Goal: Check status: Check status

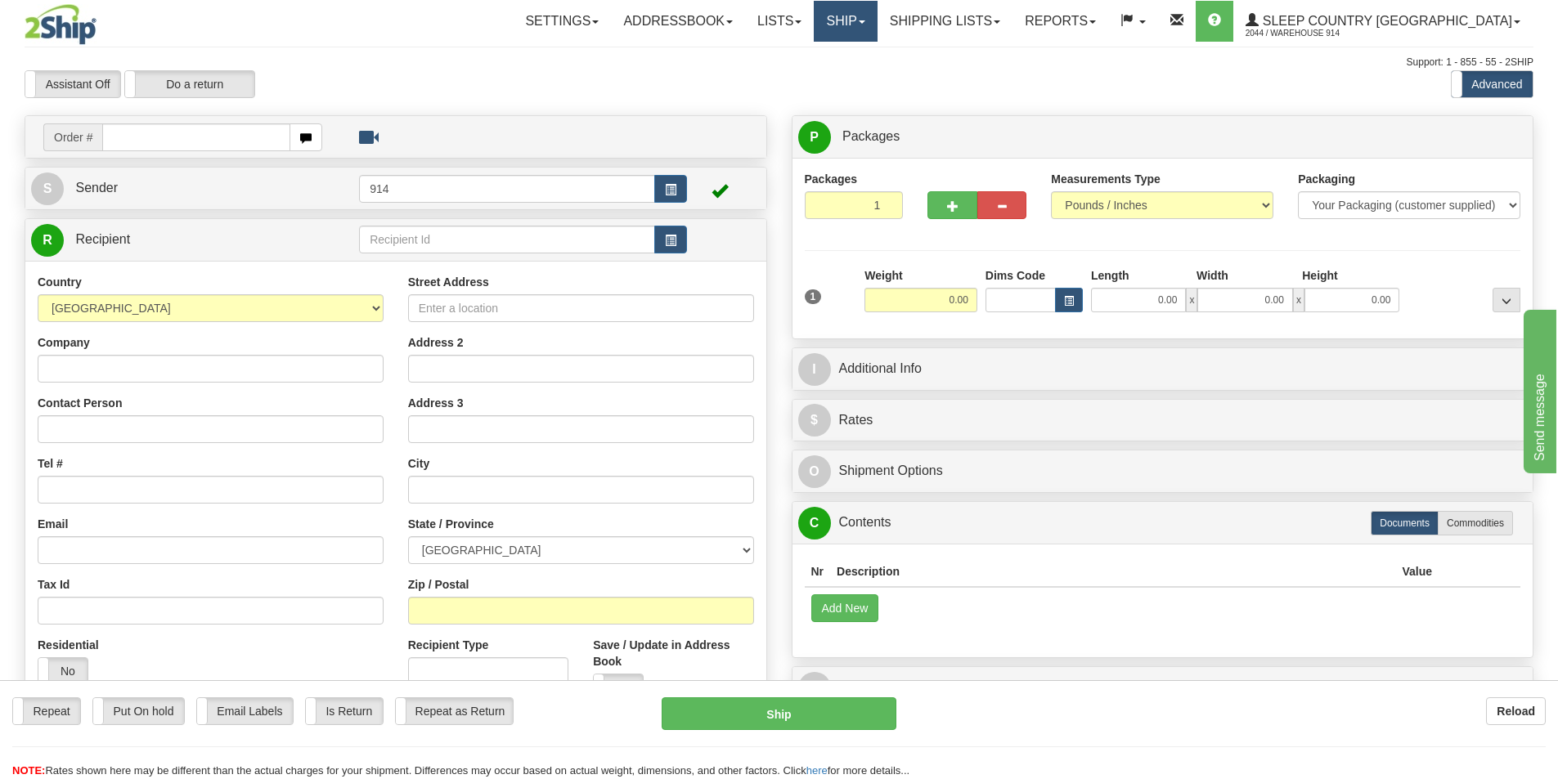
click at [877, 15] on link "Ship" at bounding box center [845, 21] width 63 height 41
click at [860, 73] on span "OnHold / Order Queue" at bounding box center [802, 78] width 115 height 13
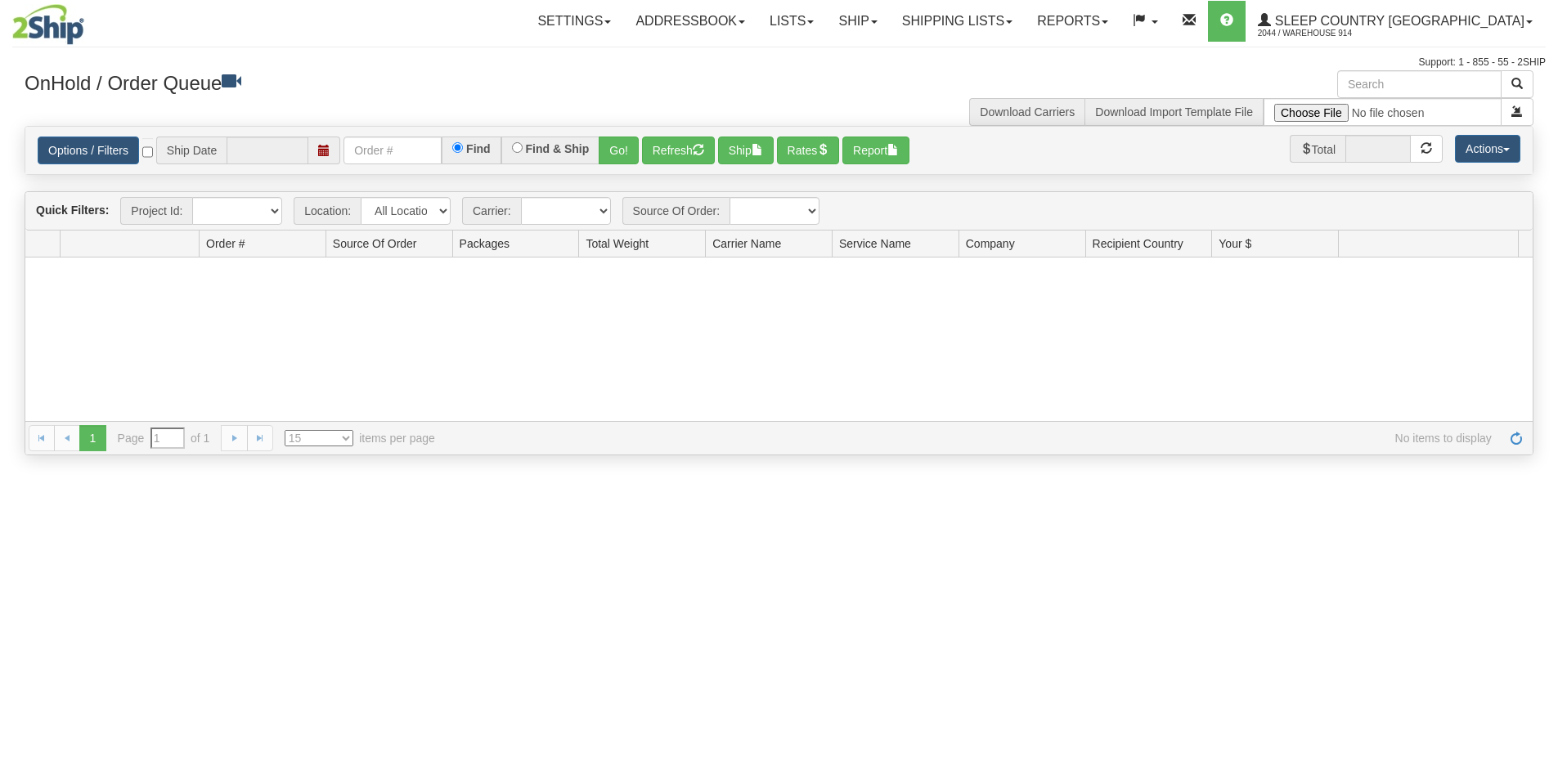
type input "[DATE]"
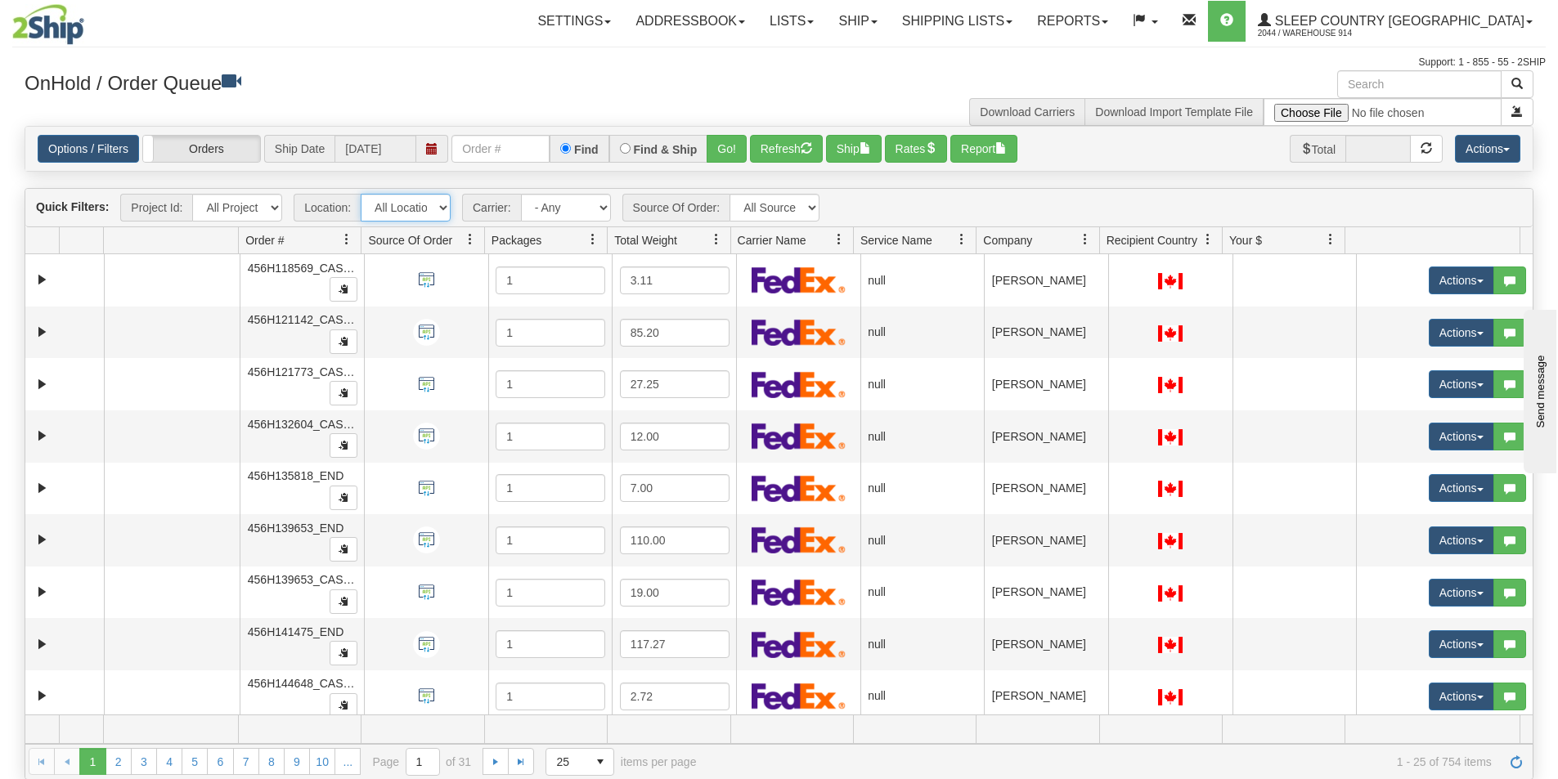
click at [395, 196] on select "All Locations 914 9009 [GEOGRAPHIC_DATA] SLE BEDDN ZINUC" at bounding box center [406, 208] width 90 height 28
select select "7603"
click at [361, 194] on select "All Locations 914 9009 [GEOGRAPHIC_DATA] SLE BEDDN ZINUC" at bounding box center [406, 208] width 90 height 28
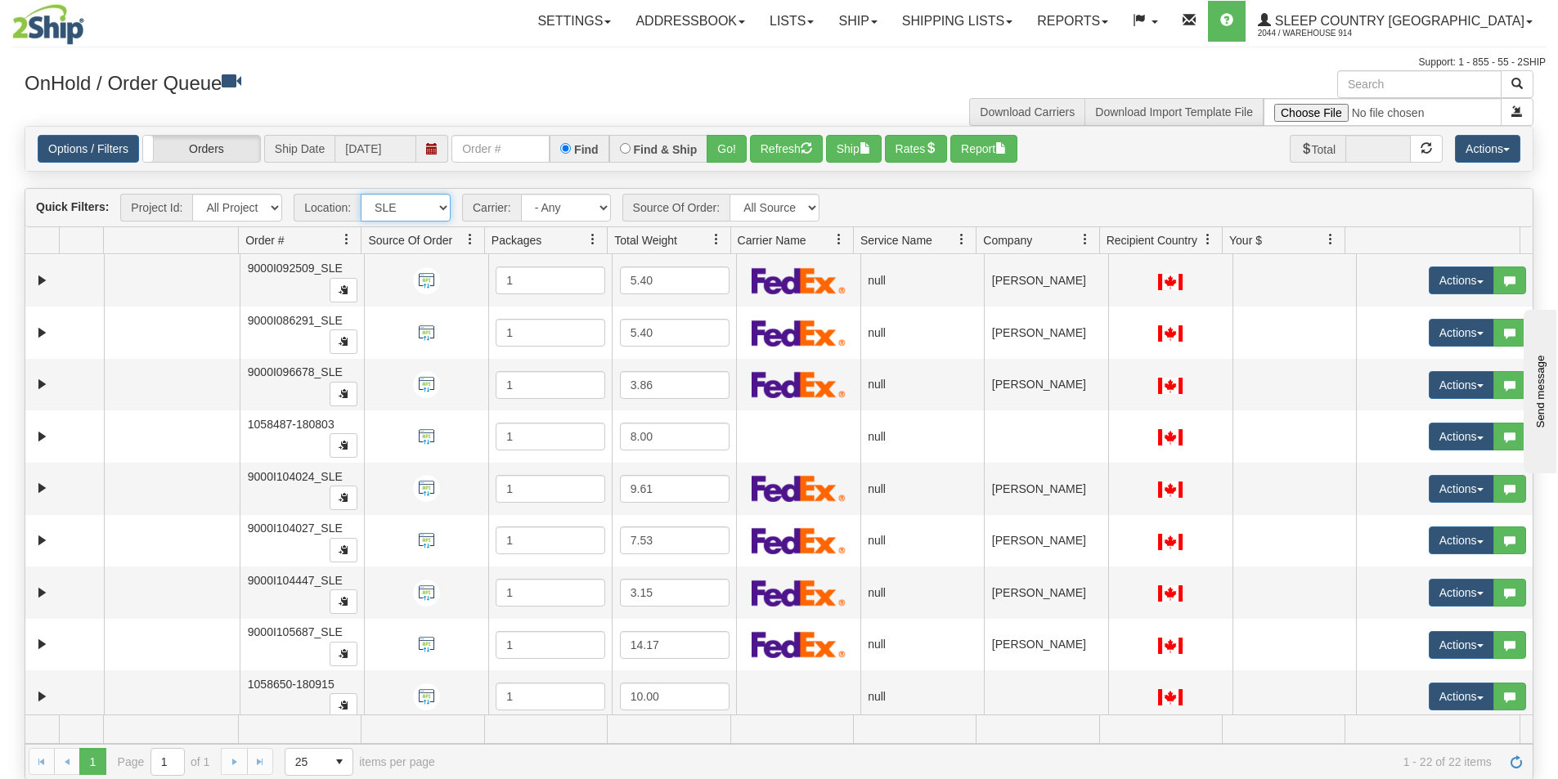
scroll to position [684, 0]
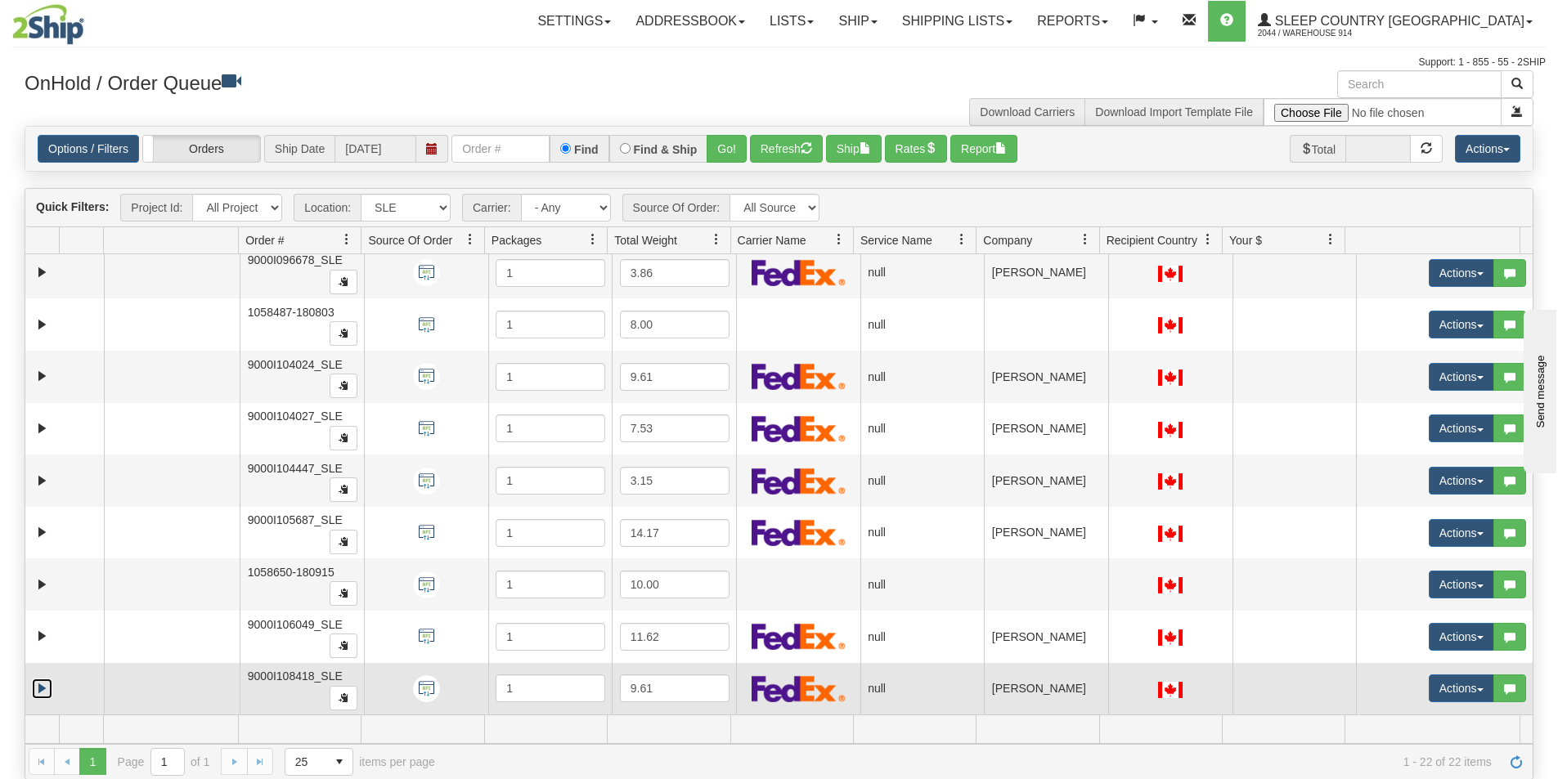
click at [42, 689] on link "Expand" at bounding box center [42, 689] width 20 height 20
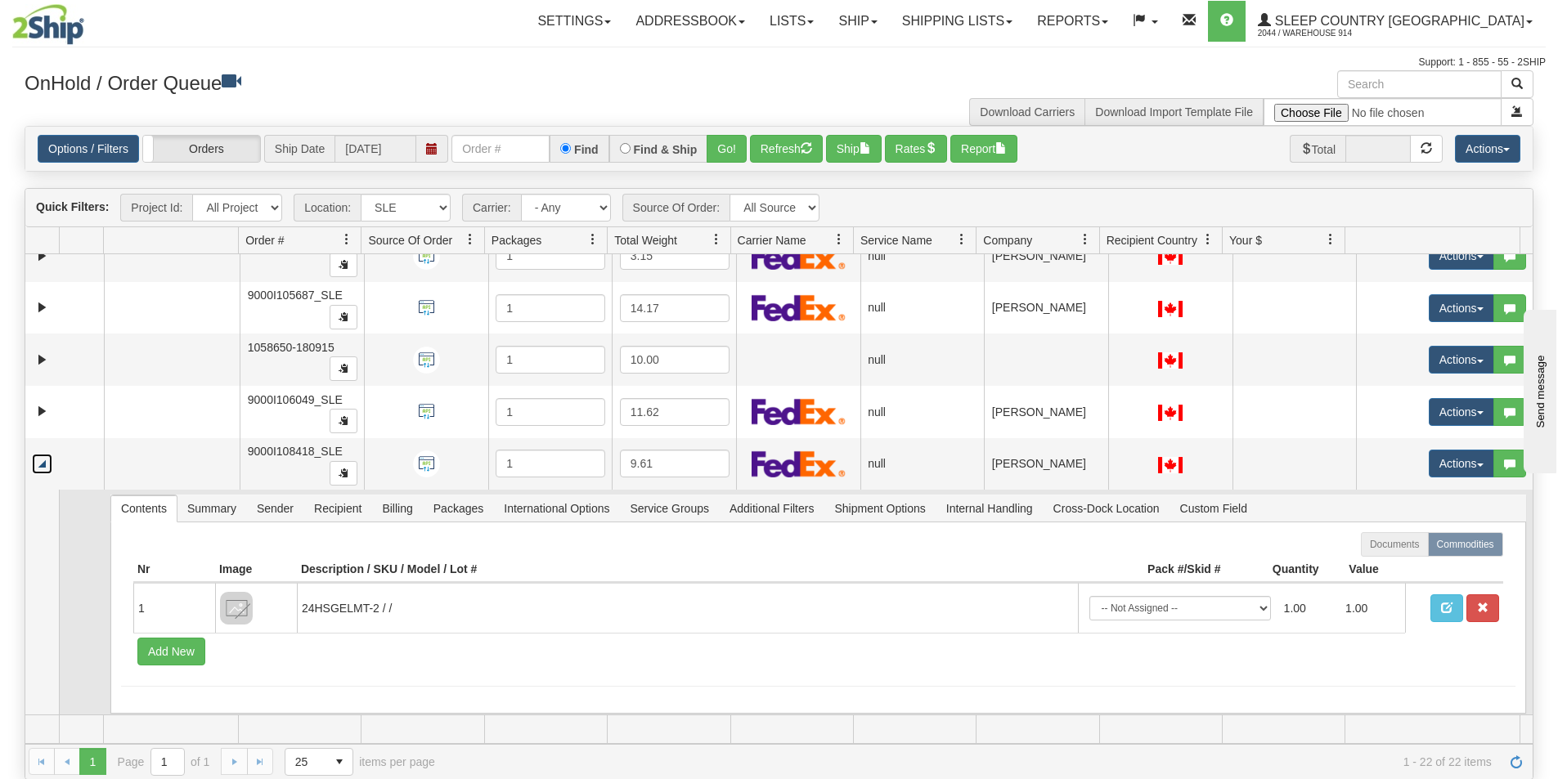
scroll to position [912, 0]
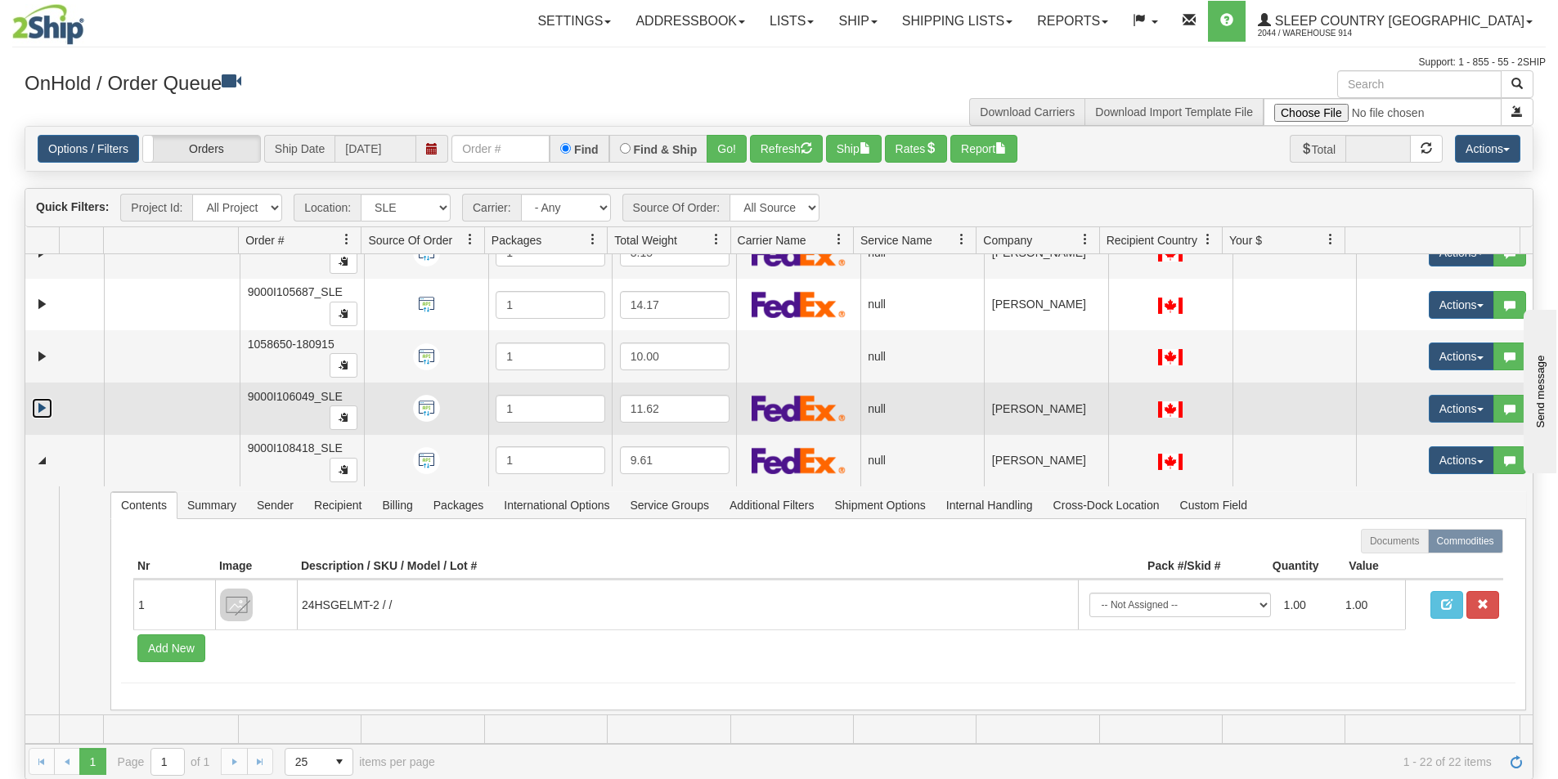
click at [47, 412] on link "Expand" at bounding box center [42, 408] width 20 height 20
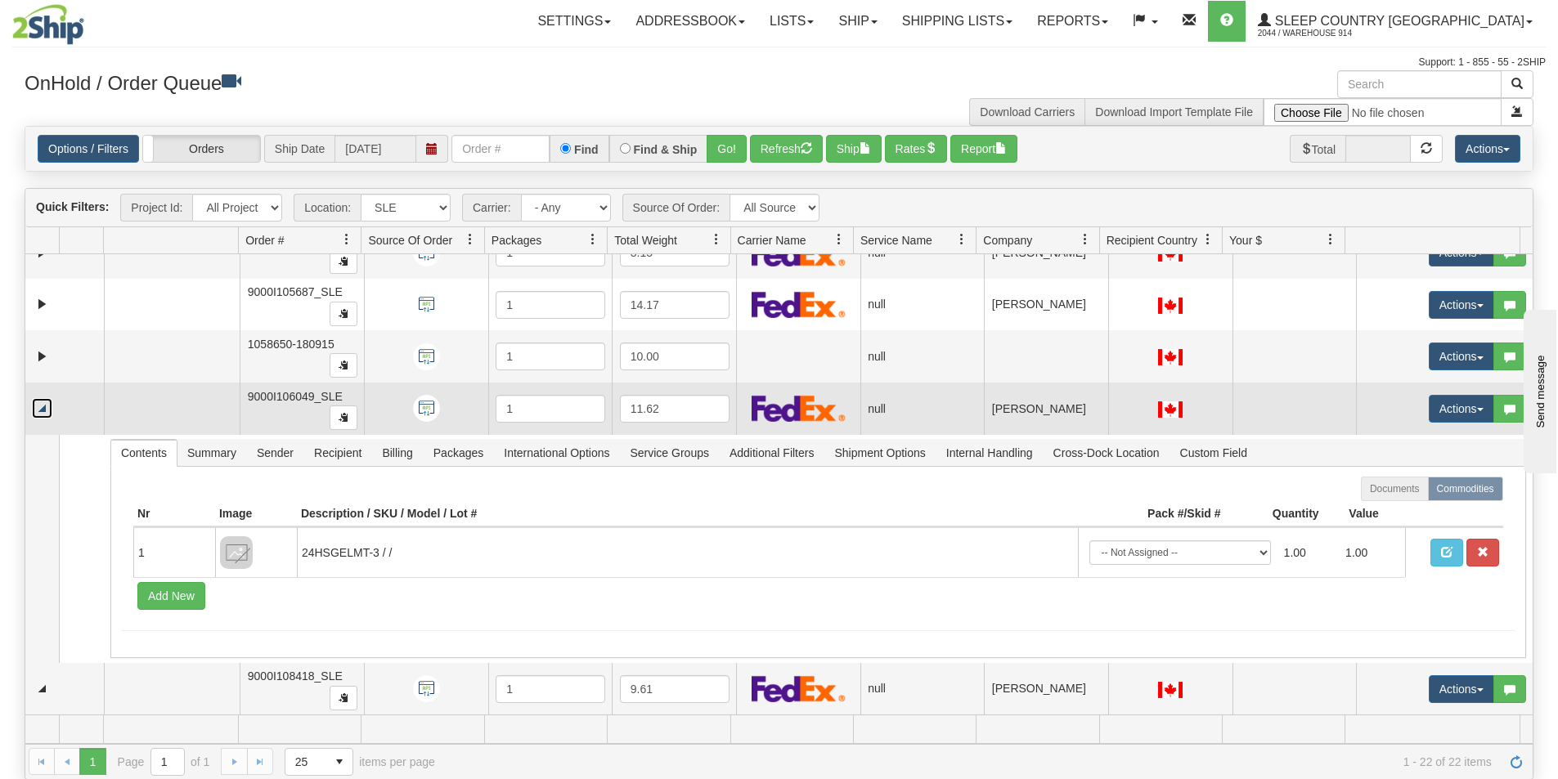
click at [47, 412] on link "Collapse" at bounding box center [42, 408] width 20 height 20
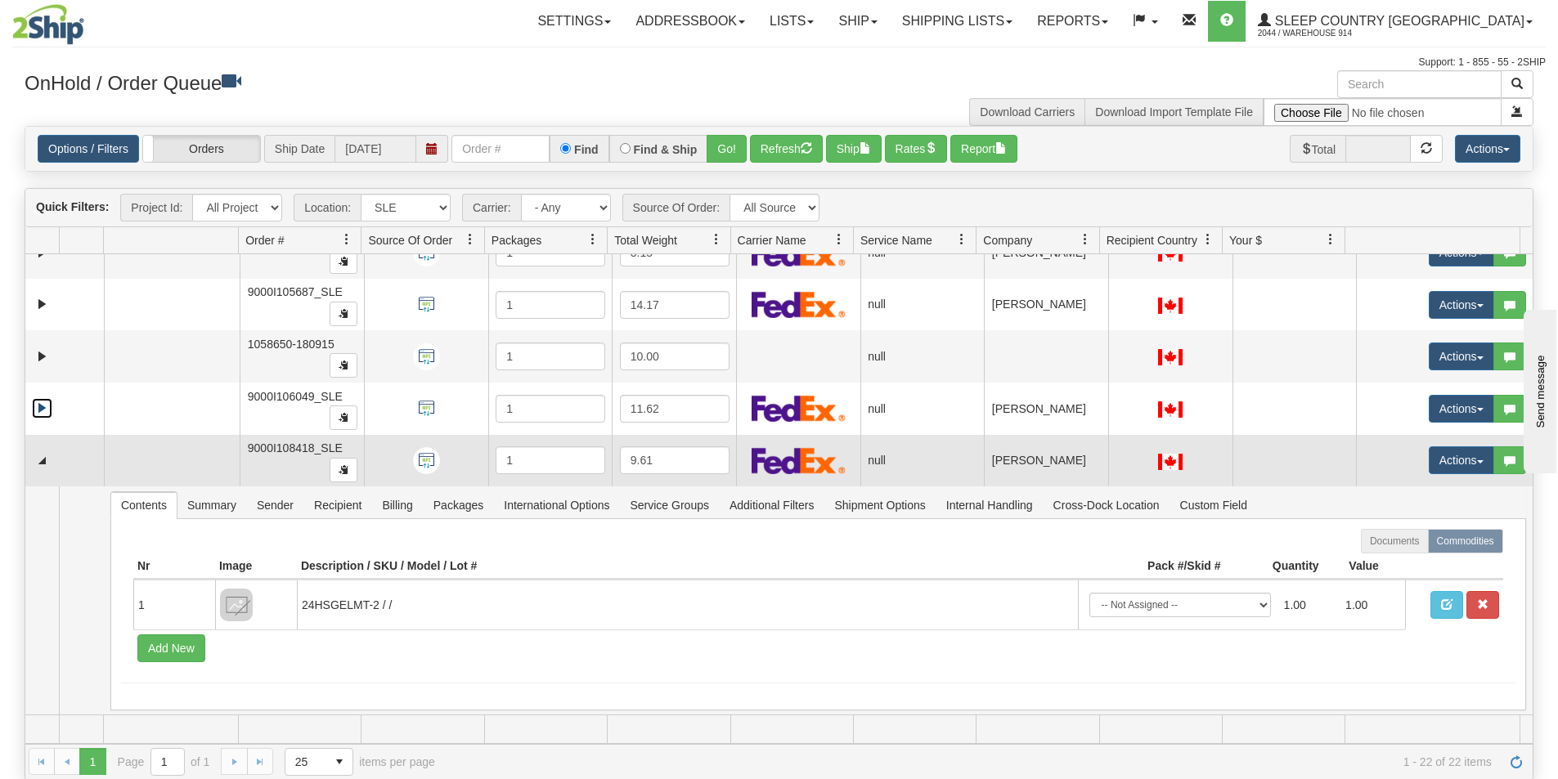
click at [50, 479] on td at bounding box center [64, 461] width 79 height 52
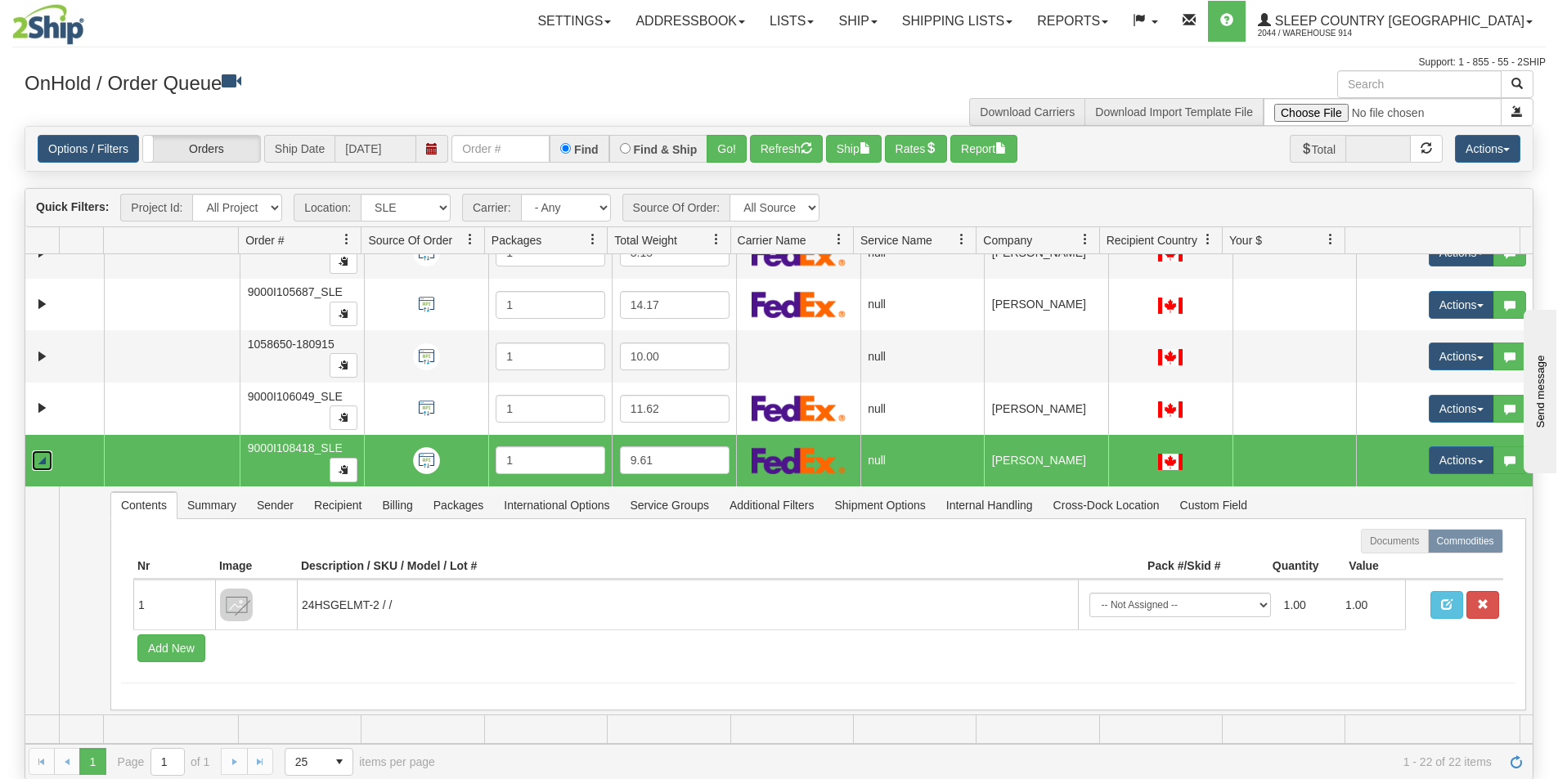
click at [49, 468] on link "Collapse" at bounding box center [42, 461] width 20 height 20
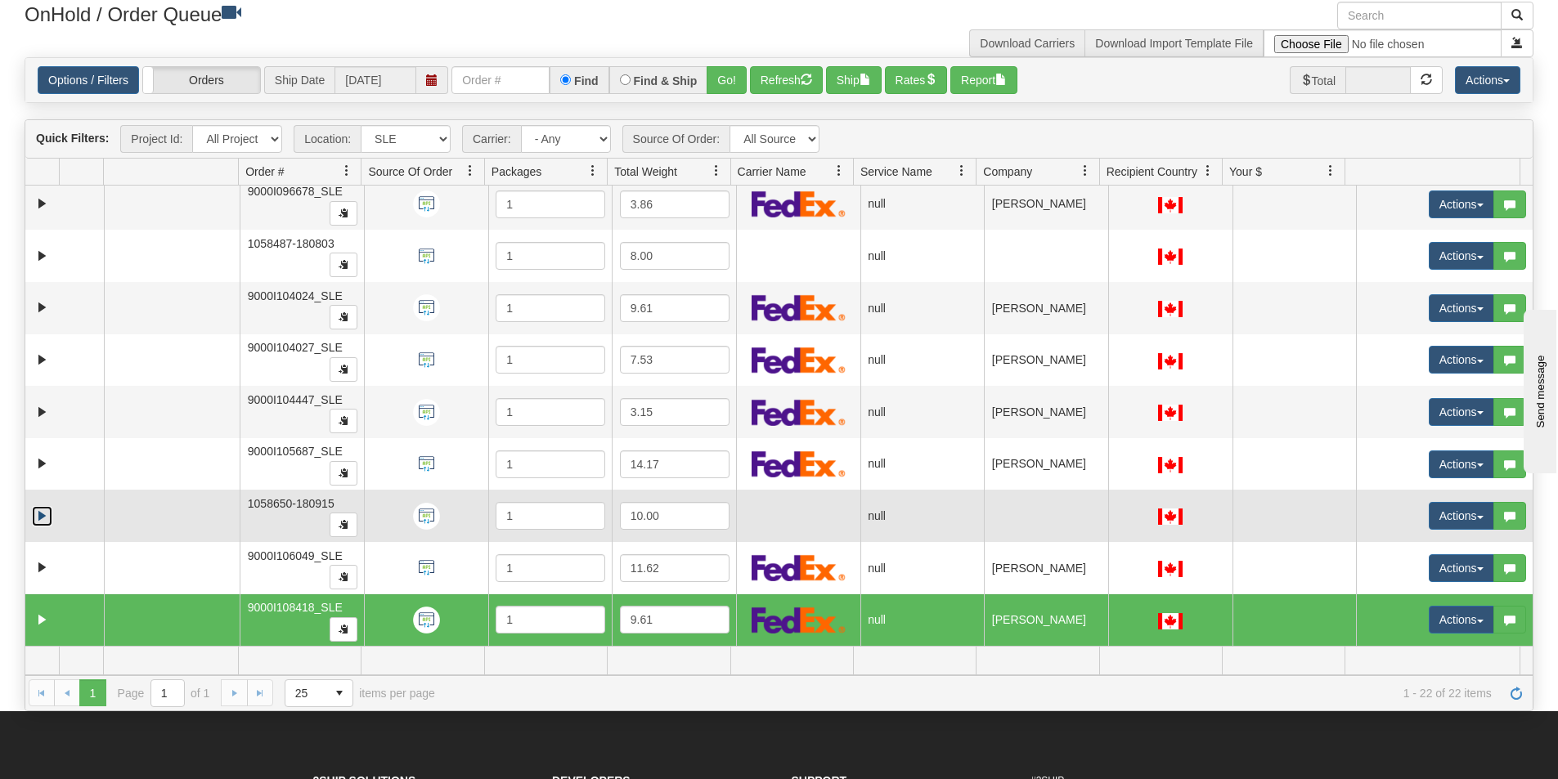
scroll to position [164, 0]
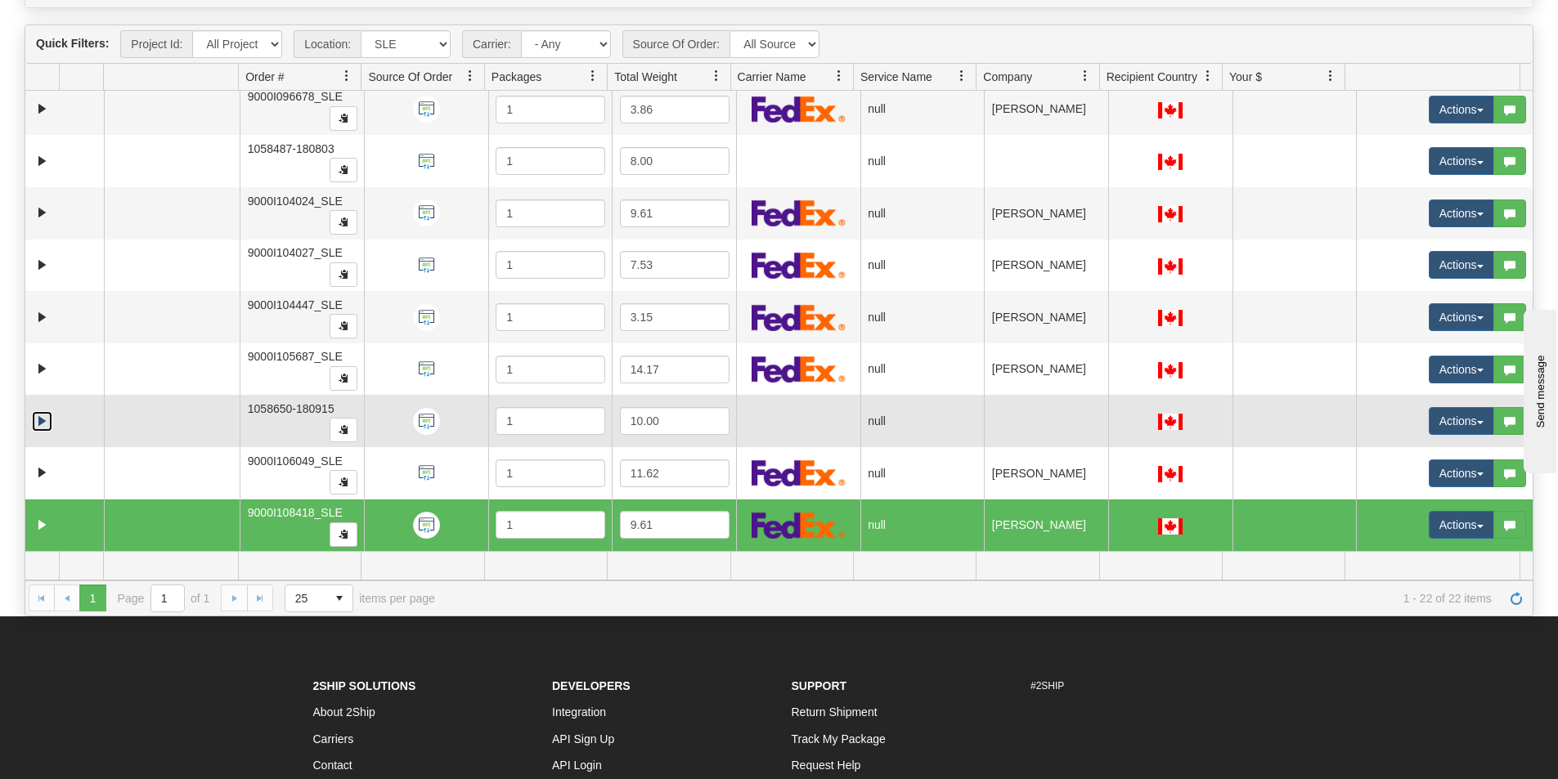
click at [49, 420] on link "Expand" at bounding box center [42, 421] width 20 height 20
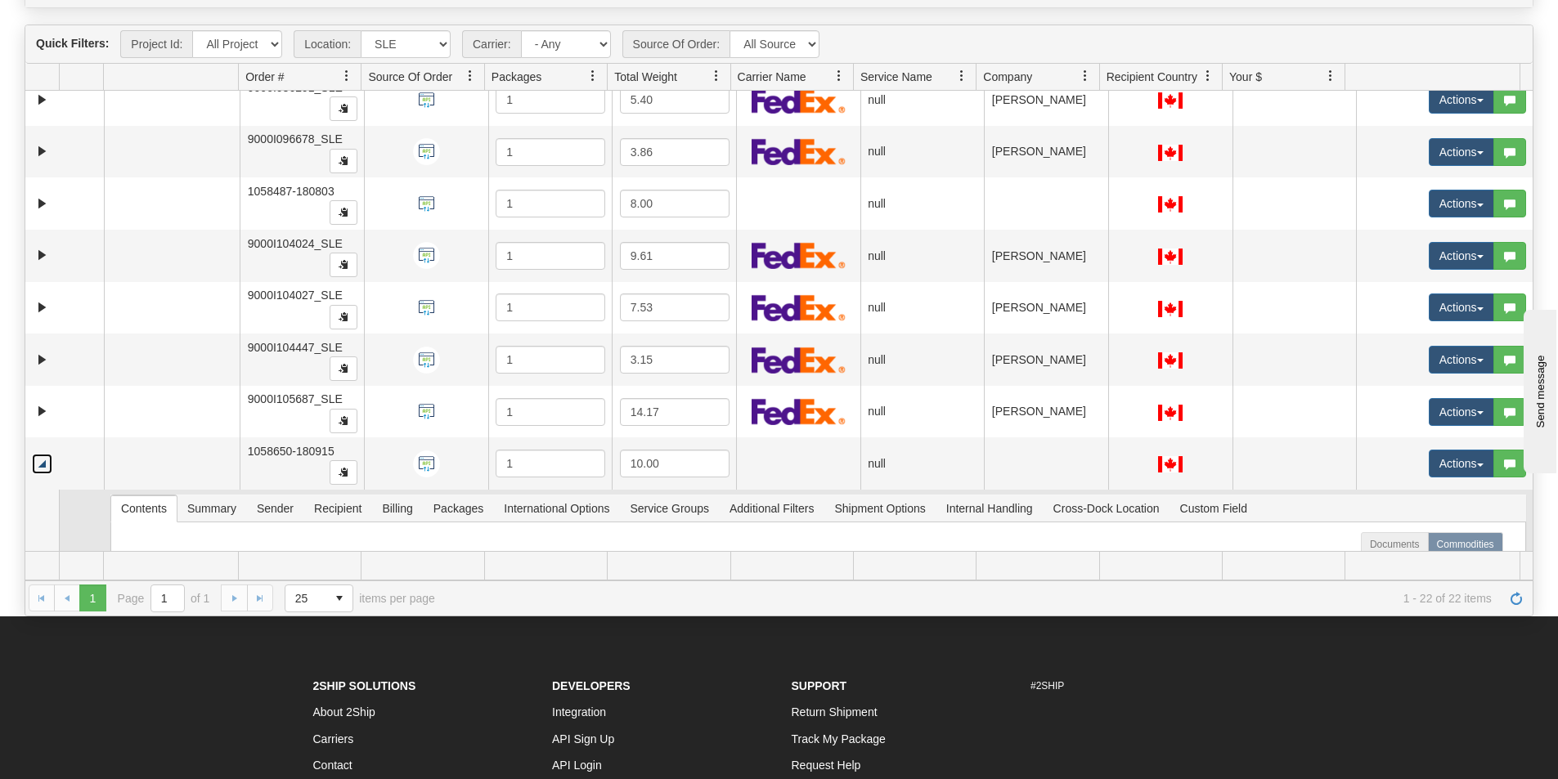
scroll to position [585, 0]
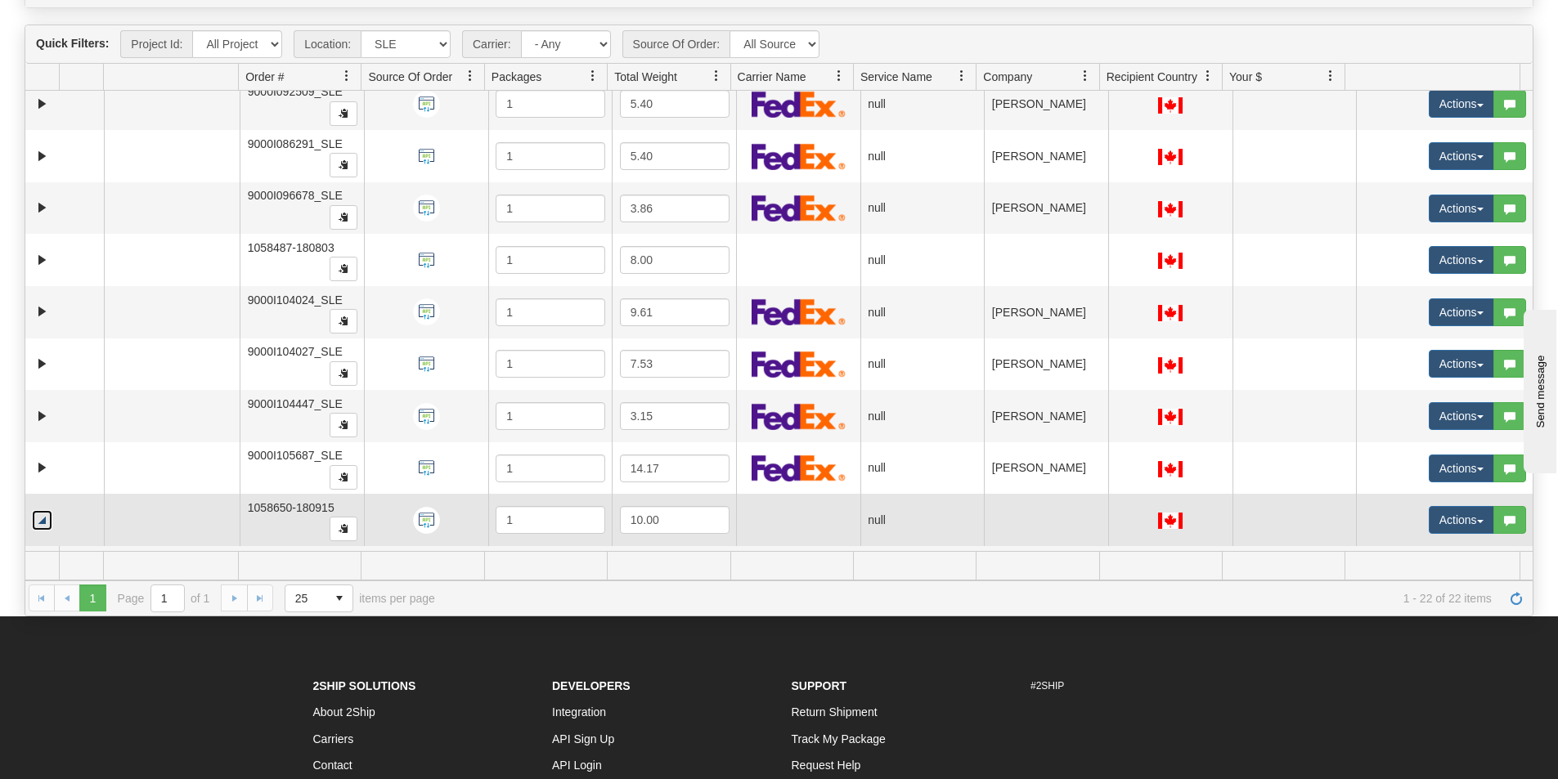
click at [43, 517] on link "Collapse" at bounding box center [42, 520] width 20 height 20
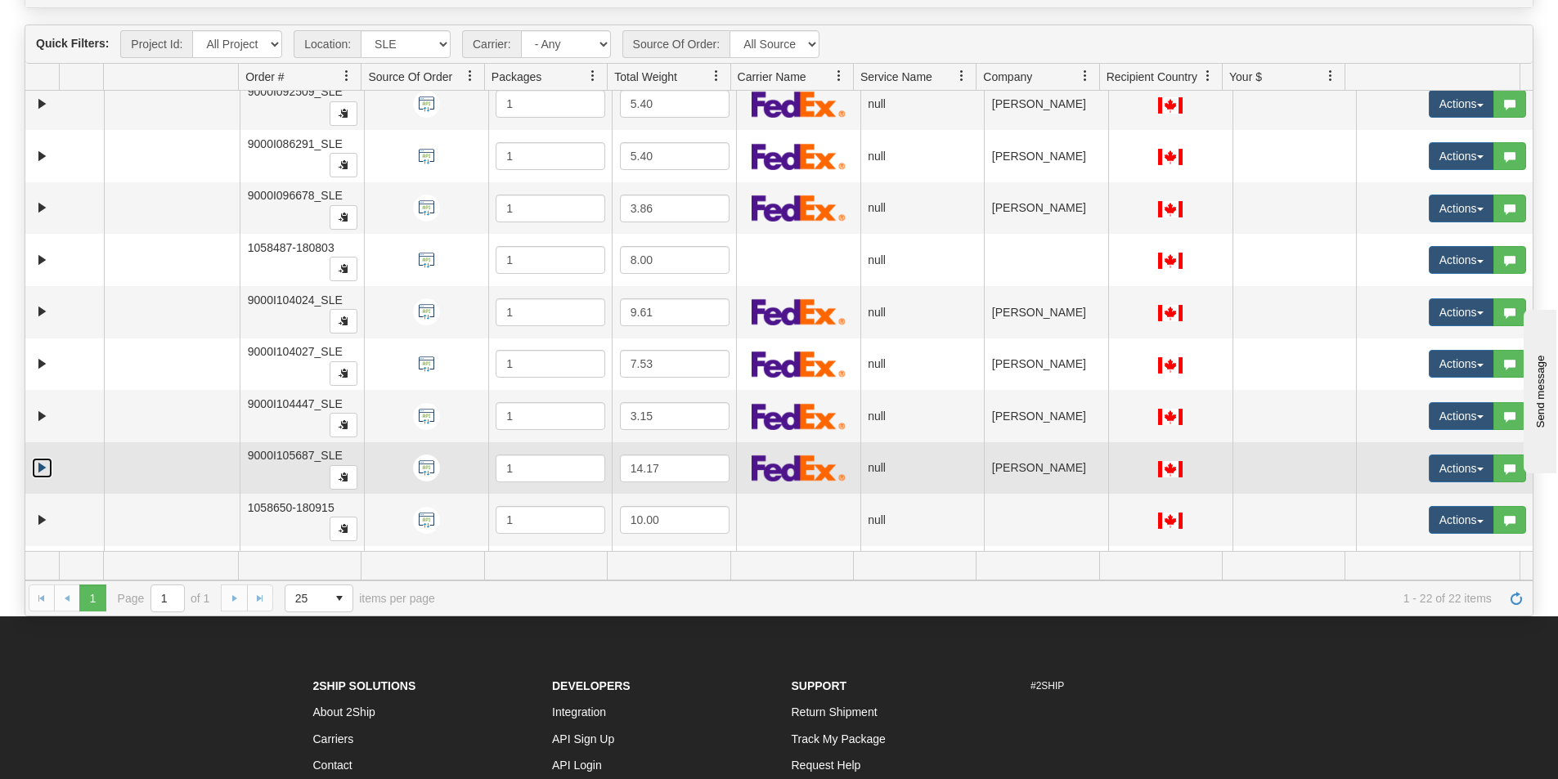
click at [43, 473] on link "Expand" at bounding box center [42, 468] width 20 height 20
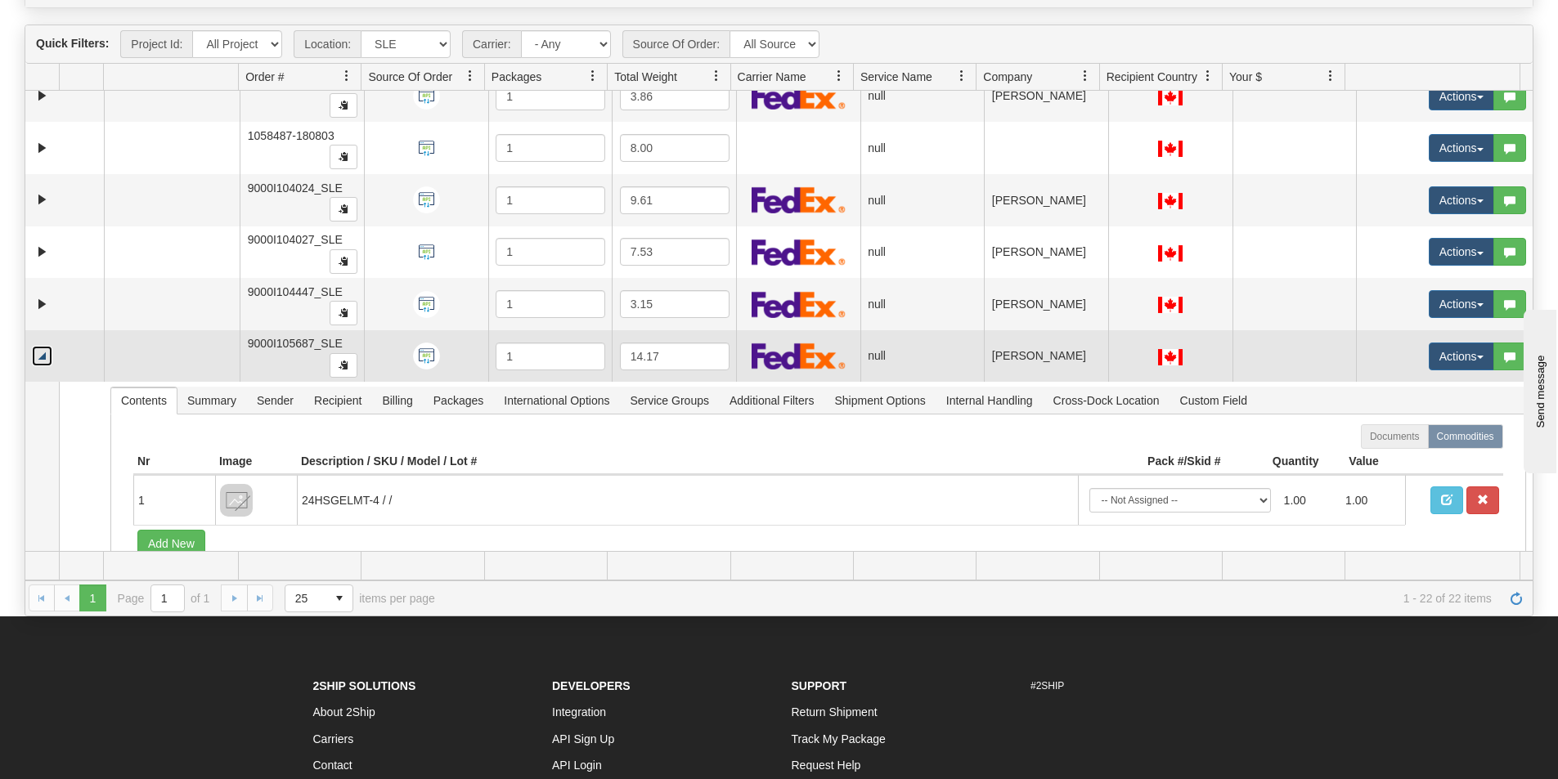
scroll to position [659, 0]
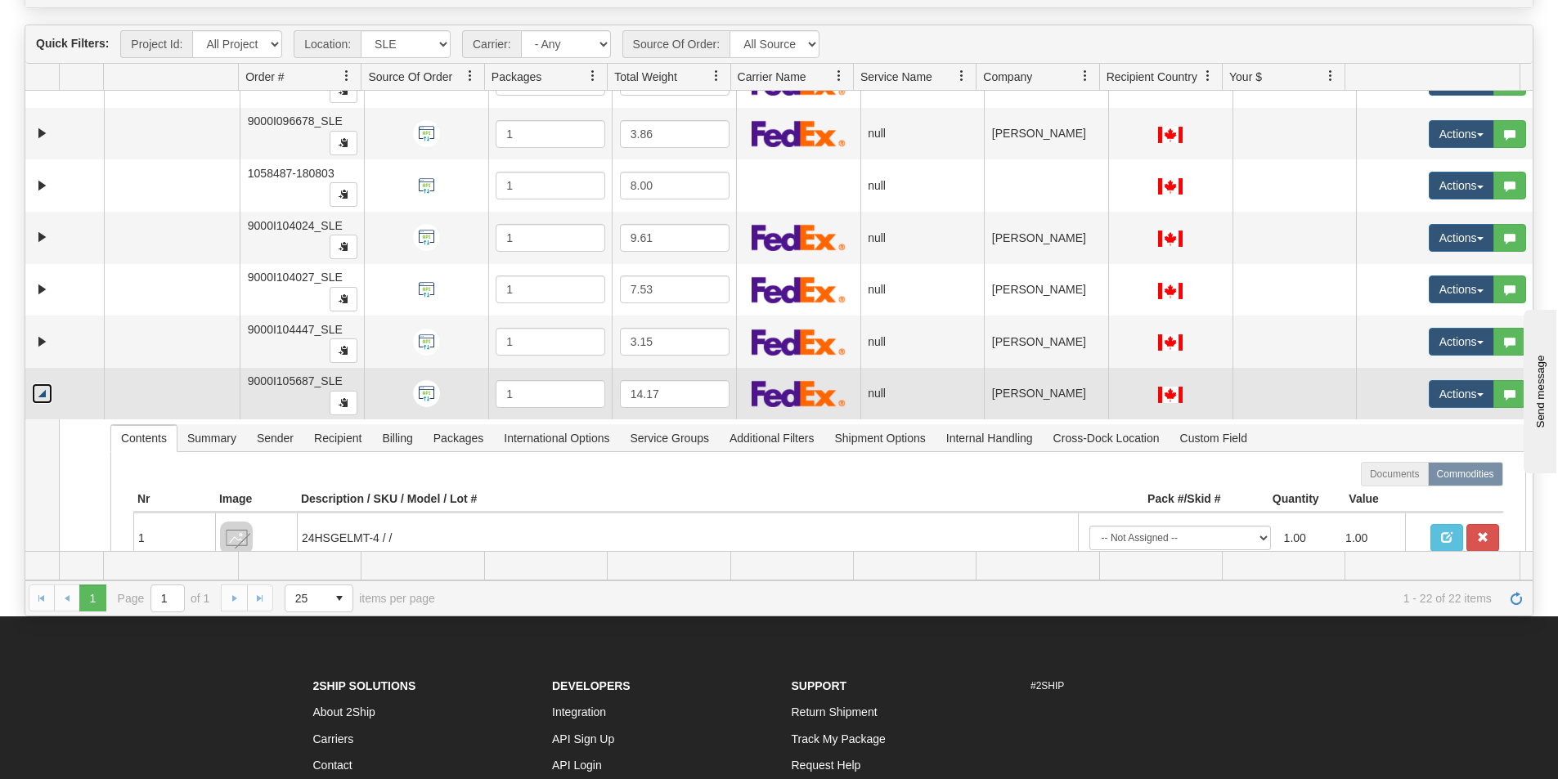
click at [44, 388] on link "Collapse" at bounding box center [42, 394] width 20 height 20
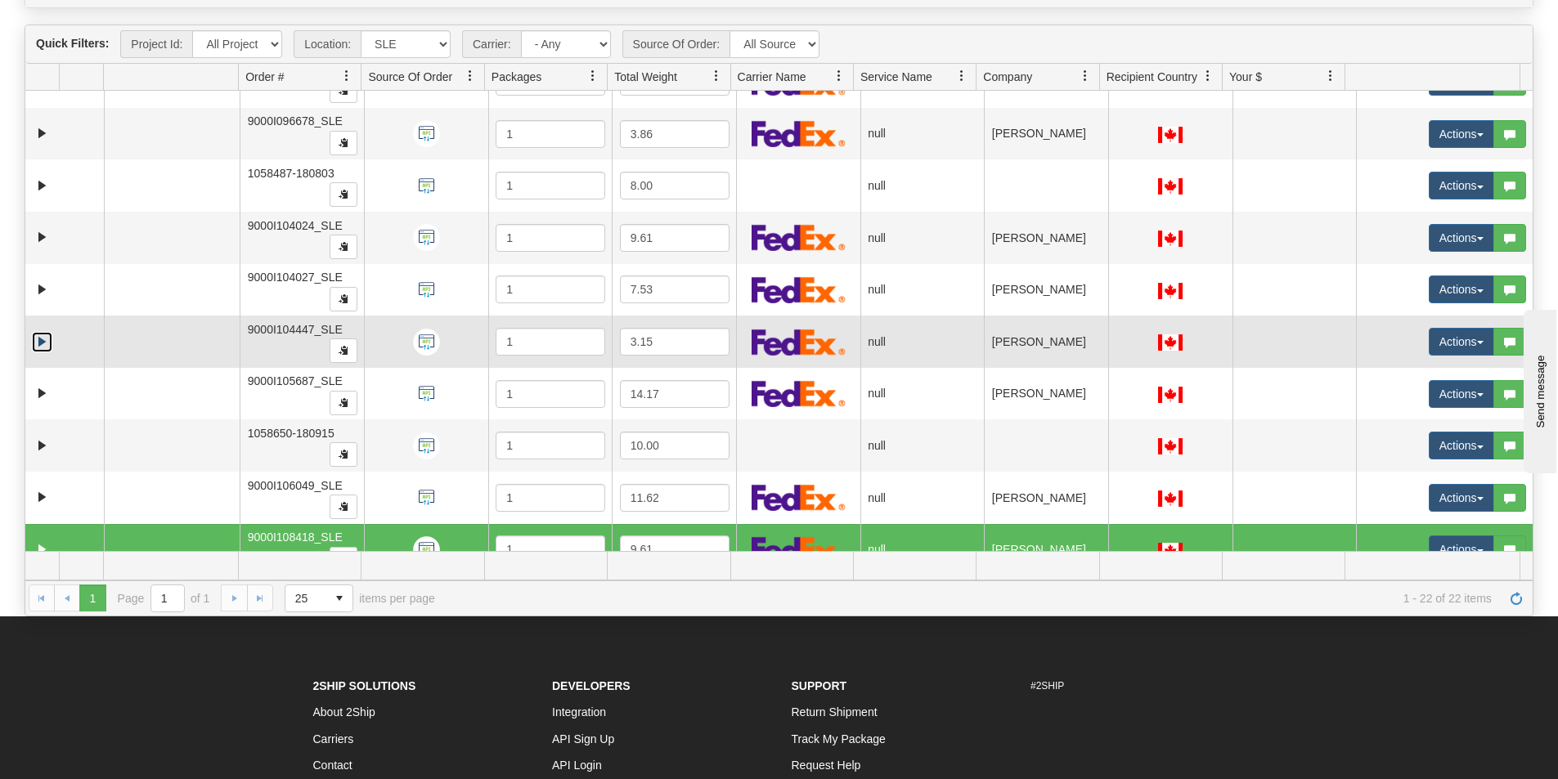
click at [42, 346] on link "Expand" at bounding box center [42, 342] width 20 height 20
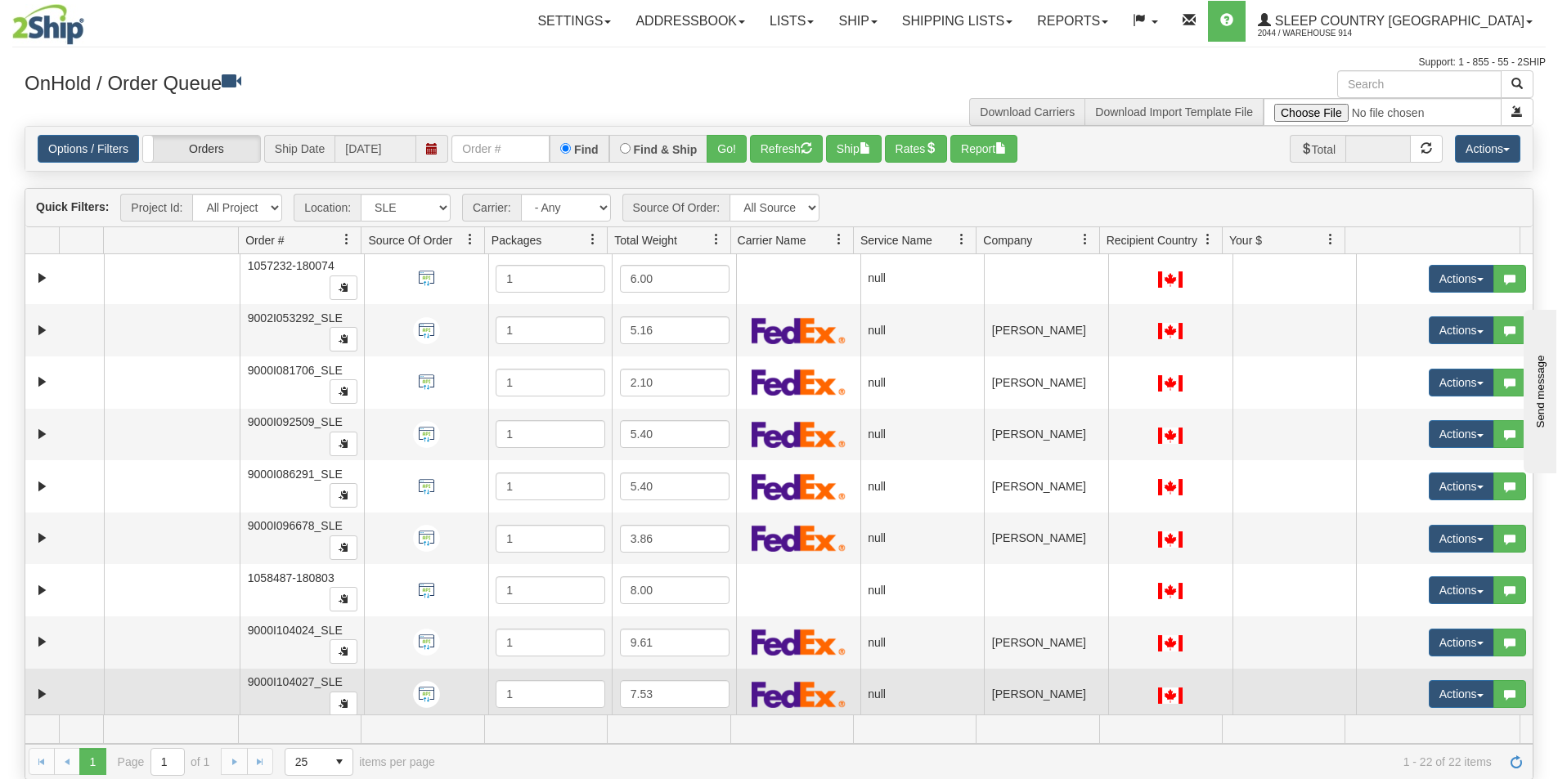
scroll to position [414, 0]
